Goal: Transaction & Acquisition: Purchase product/service

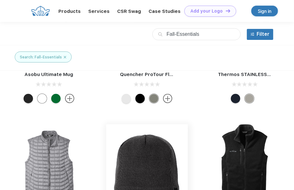
scroll to position [126, 0]
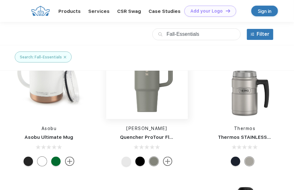
click at [154, 86] on img at bounding box center [147, 77] width 82 height 82
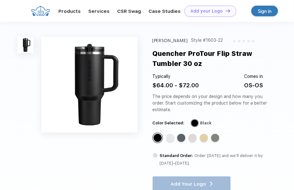
drag, startPoint x: 293, startPoint y: 51, endPoint x: 292, endPoint y: 79, distance: 28.9
click at [292, 79] on div "[PERSON_NAME] Style #1603-22 Quencher ProTour Flip Straw Tumbler 30 oz Typicall…" at bounding box center [147, 133] width 294 height 222
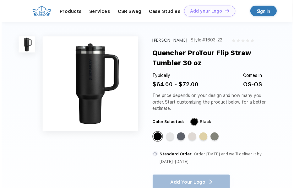
scroll to position [88, 0]
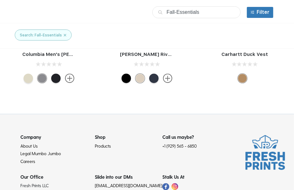
scroll to position [560, 0]
